Goal: Task Accomplishment & Management: Manage account settings

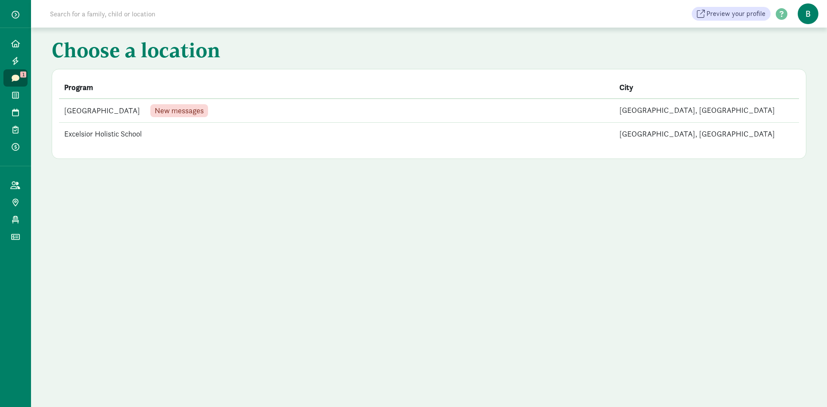
click at [130, 109] on td "Lilac City Early Learning Center New messages" at bounding box center [336, 111] width 555 height 24
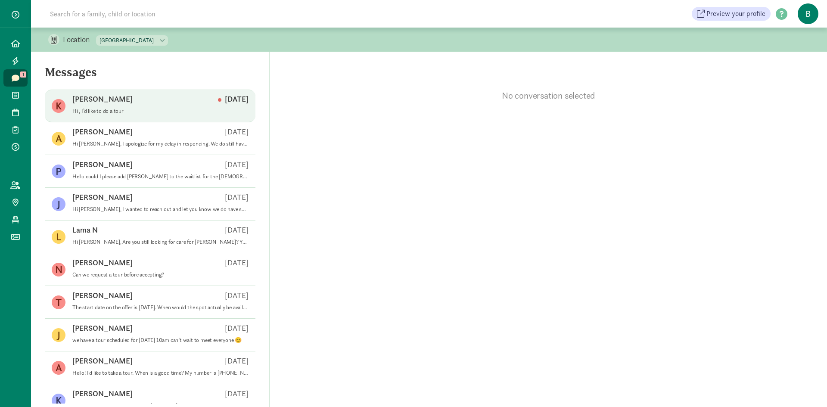
click at [178, 104] on div "Katilyn C Sep 09" at bounding box center [160, 101] width 176 height 14
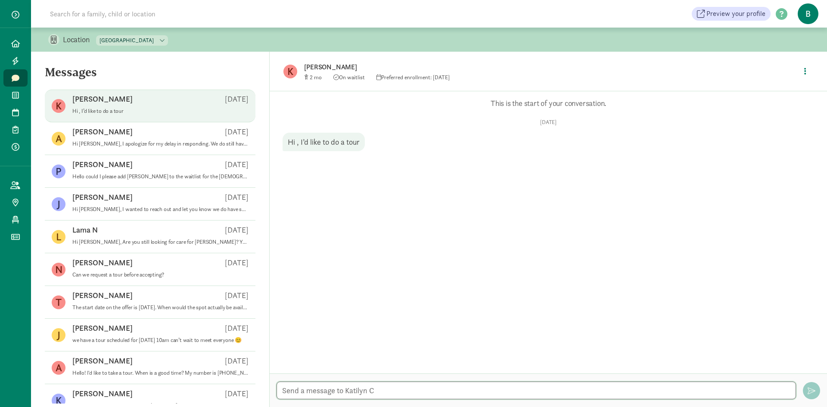
click at [386, 395] on textarea at bounding box center [537, 391] width 520 height 18
click at [6, 38] on link "Home" at bounding box center [15, 43] width 24 height 17
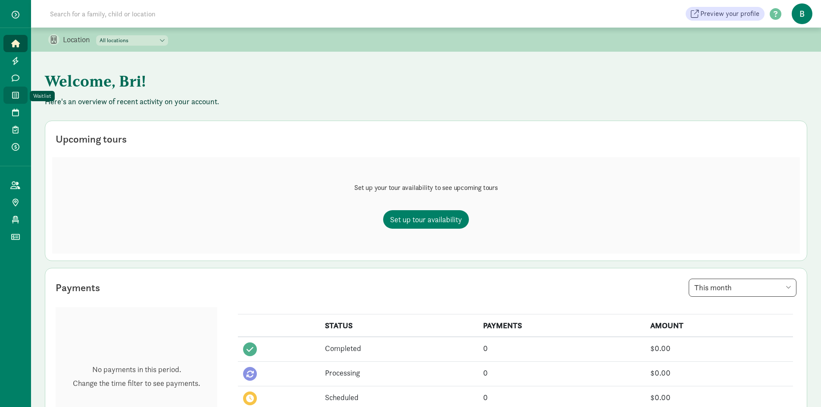
click at [16, 97] on icon at bounding box center [15, 95] width 7 height 8
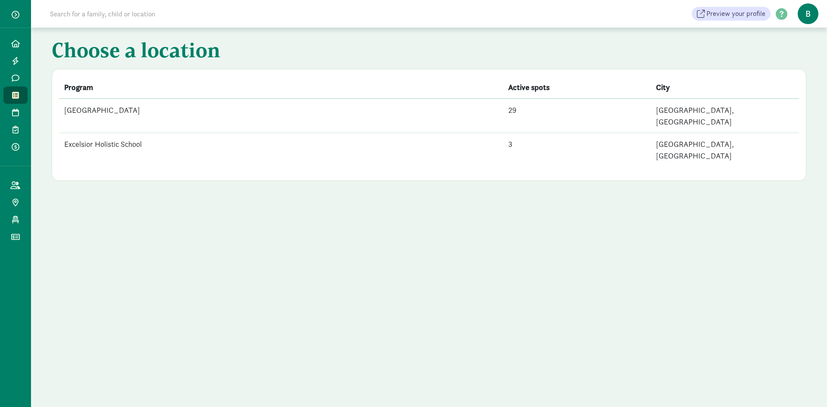
click at [243, 103] on td "[GEOGRAPHIC_DATA]" at bounding box center [281, 116] width 444 height 34
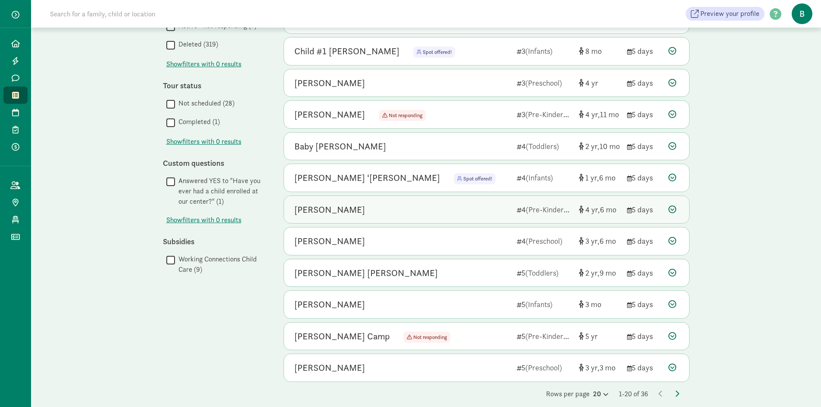
scroll to position [388, 0]
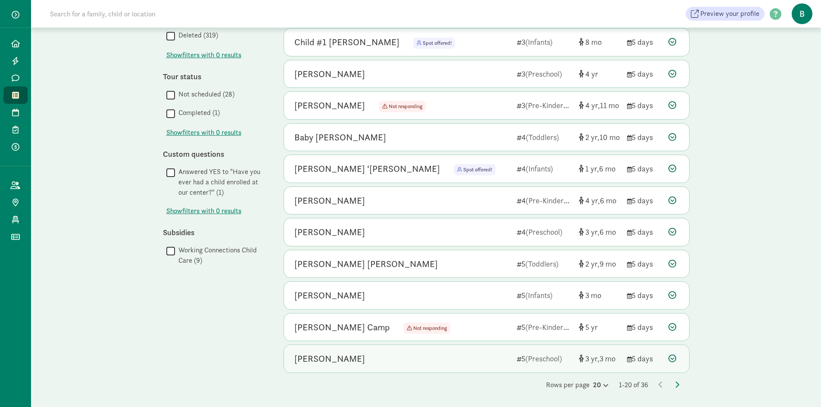
click at [669, 357] on icon at bounding box center [672, 359] width 8 height 8
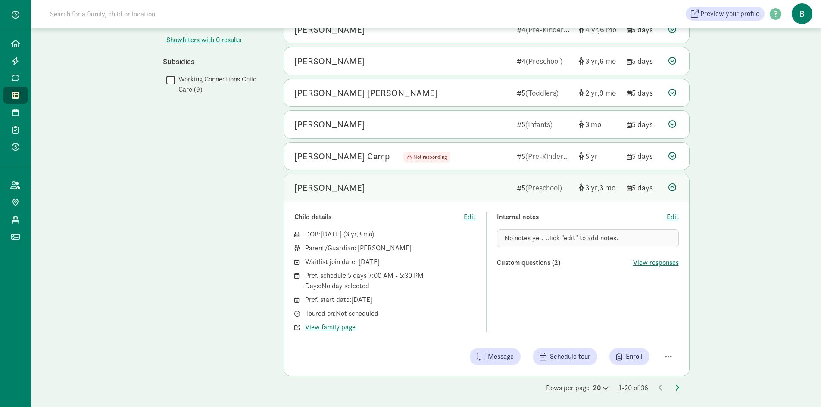
scroll to position [562, 0]
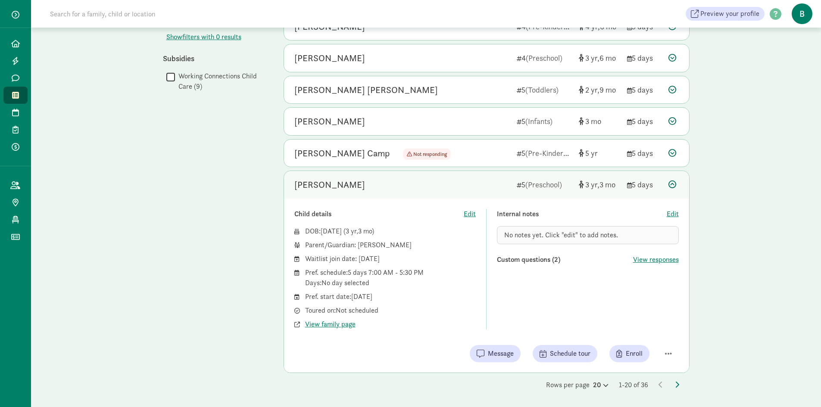
click at [169, 80] on input "Working Connections Child Care (9)" at bounding box center [170, 77] width 9 height 12
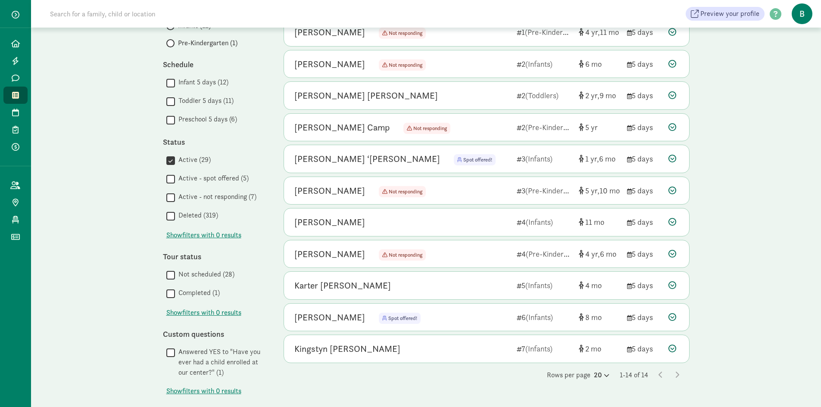
scroll to position [188, 0]
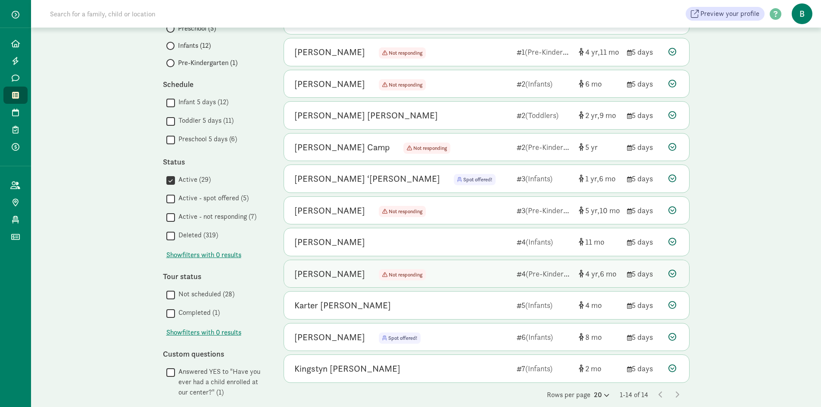
click at [672, 272] on icon at bounding box center [672, 274] width 8 height 8
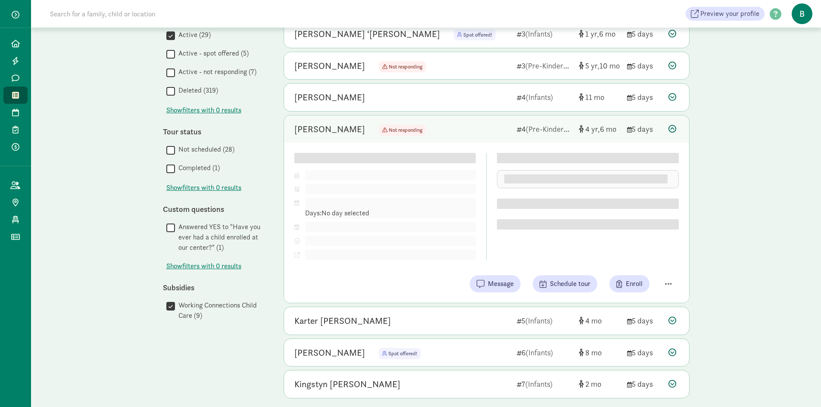
scroll to position [358, 0]
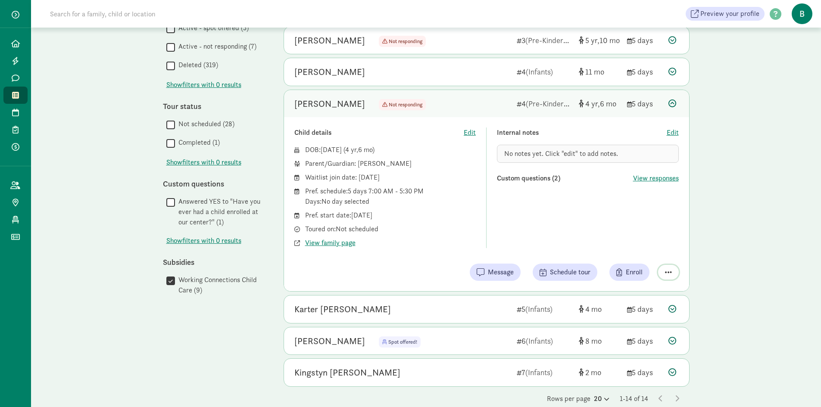
click at [669, 273] on span "button" at bounding box center [668, 272] width 7 height 8
click at [735, 216] on div "Location Lilac City Early Learning Center Excelsior Holistic School My waitlist…" at bounding box center [426, 46] width 790 height 752
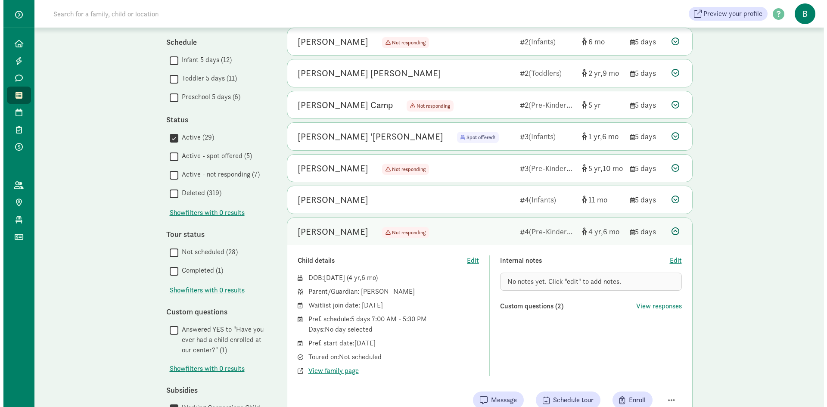
scroll to position [186, 0]
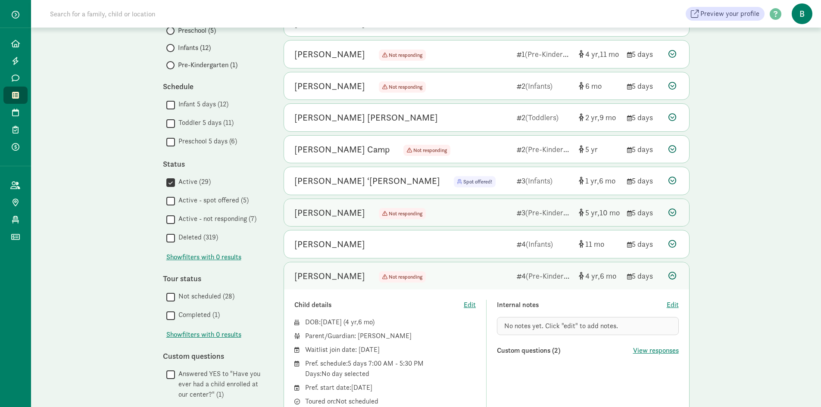
click at [668, 211] on icon at bounding box center [672, 213] width 8 height 8
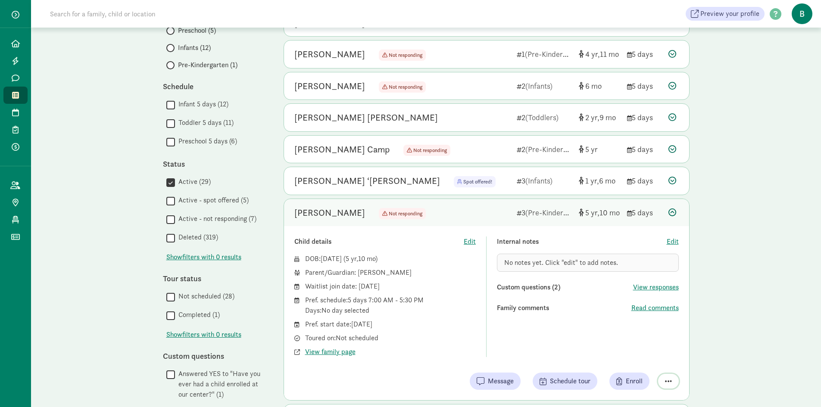
click at [660, 379] on button "button" at bounding box center [668, 381] width 21 height 15
click at [653, 364] on div "Remove from list" at bounding box center [644, 359] width 53 height 10
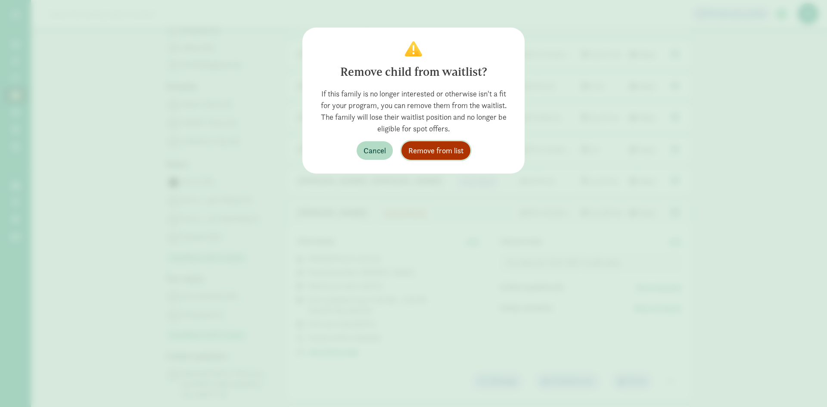
click at [430, 152] on span "Remove from list" at bounding box center [435, 151] width 55 height 12
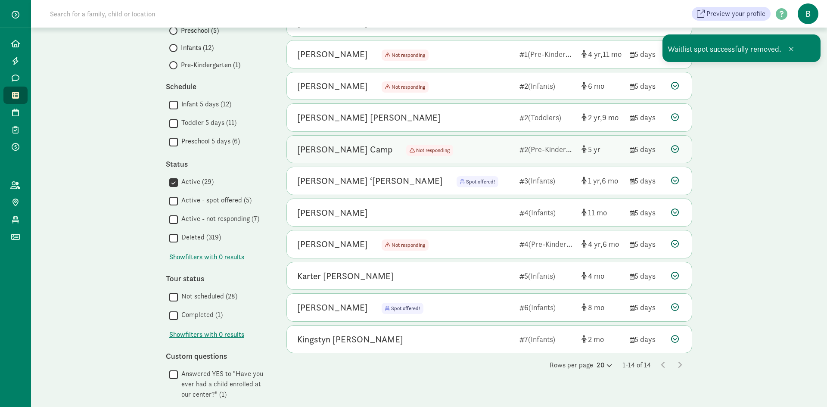
click at [673, 149] on icon at bounding box center [675, 149] width 8 height 8
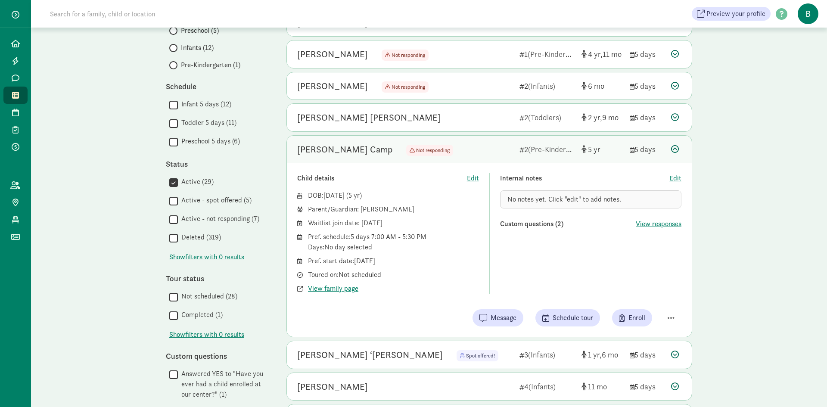
click at [742, 144] on div "Location Lilac City Early Learning Center Excelsior Holistic School My waitlist…" at bounding box center [429, 202] width 796 height 720
click at [678, 152] on icon at bounding box center [675, 149] width 8 height 8
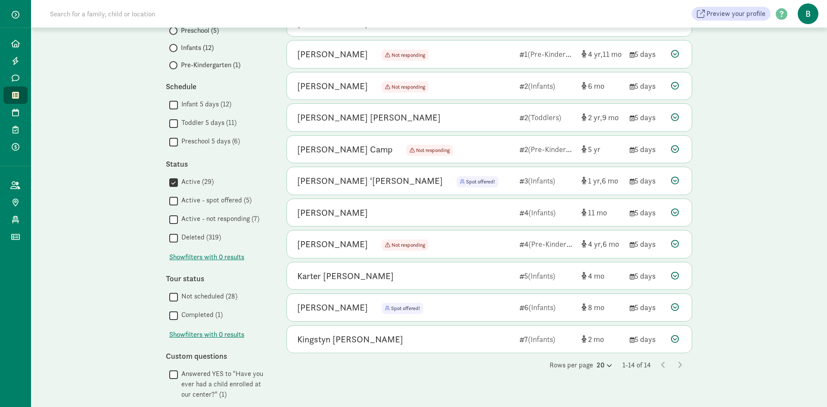
click at [795, 186] on div "Location Lilac City Early Learning Center Excelsior Holistic School My waitlist…" at bounding box center [429, 169] width 796 height 654
drag, startPoint x: 75, startPoint y: 156, endPoint x: 110, endPoint y: 109, distance: 58.3
click at [86, 139] on div "Location Lilac City Early Learning Center Excelsior Holistic School My waitlist…" at bounding box center [429, 169] width 796 height 654
drag, startPoint x: 102, startPoint y: 256, endPoint x: 542, endPoint y: 219, distance: 441.4
click at [185, 300] on div "Location Lilac City Early Learning Center Excelsior Holistic School My waitlist…" at bounding box center [429, 169] width 796 height 654
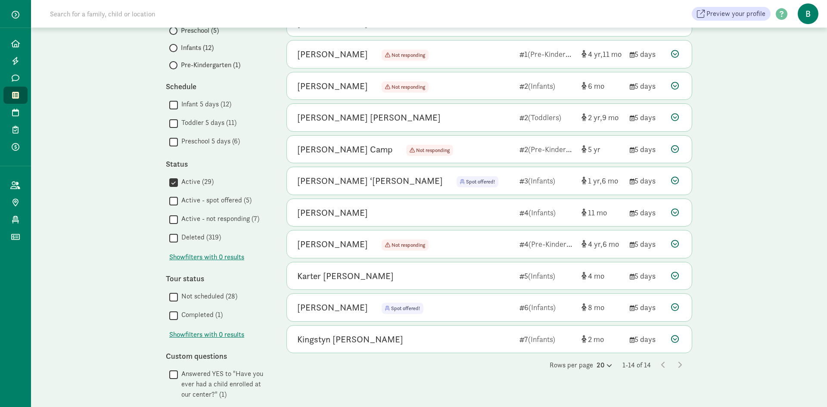
click at [723, 200] on div "Location Lilac City Early Learning Center Excelsior Holistic School My waitlist…" at bounding box center [429, 169] width 796 height 654
click at [22, 41] on link "Home" at bounding box center [15, 43] width 24 height 17
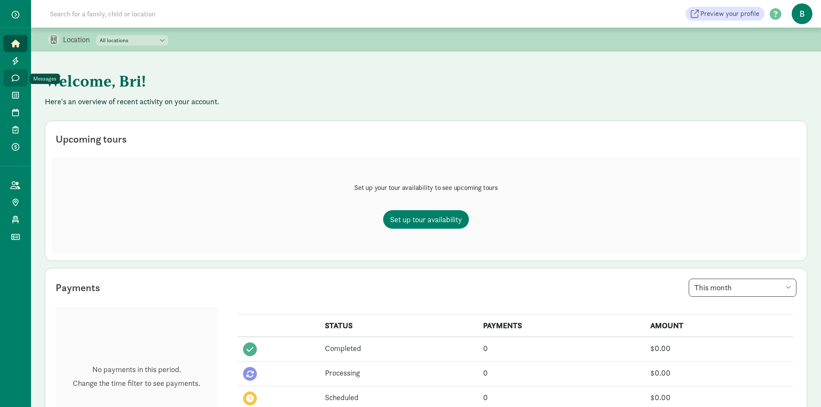
click at [14, 74] on icon at bounding box center [16, 78] width 8 height 8
